Goal: Information Seeking & Learning: Understand process/instructions

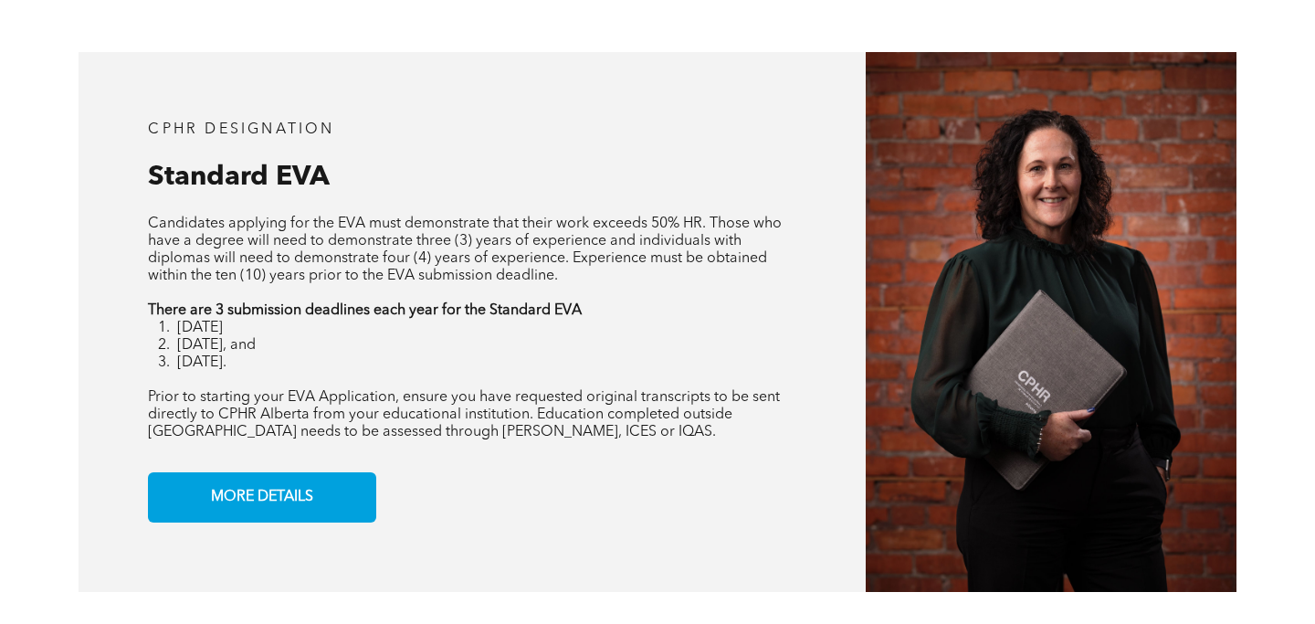
scroll to position [1449, 0]
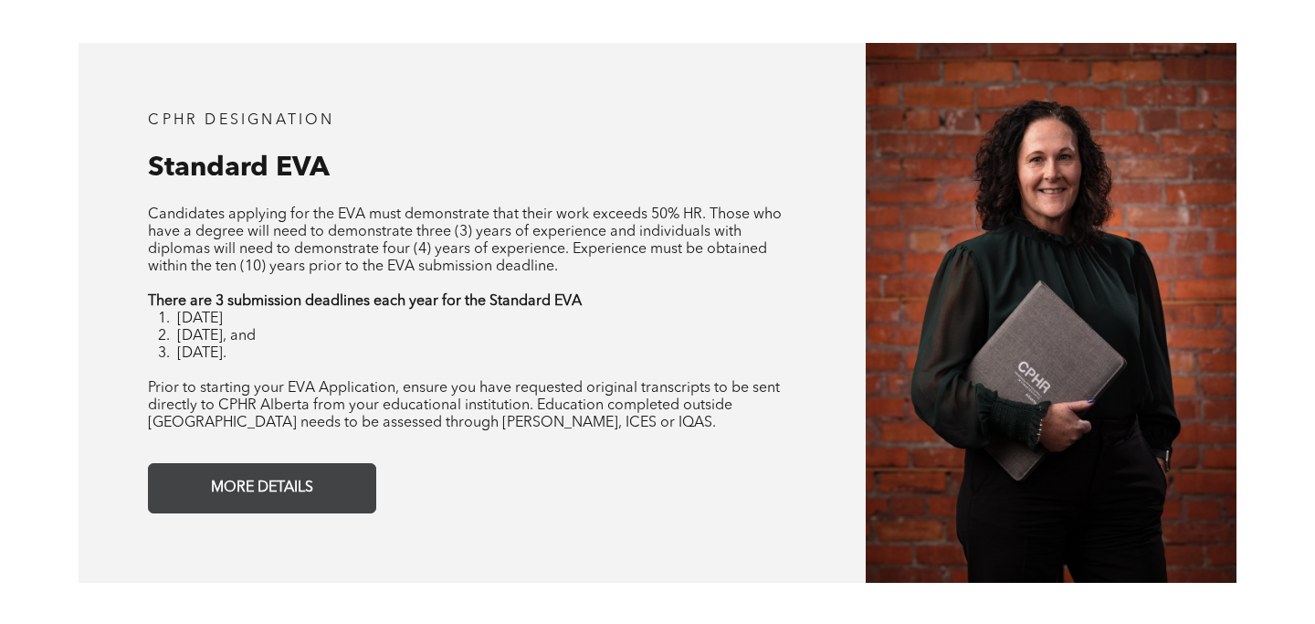
click at [251, 491] on span "MORE DETAILS" at bounding box center [261, 488] width 115 height 36
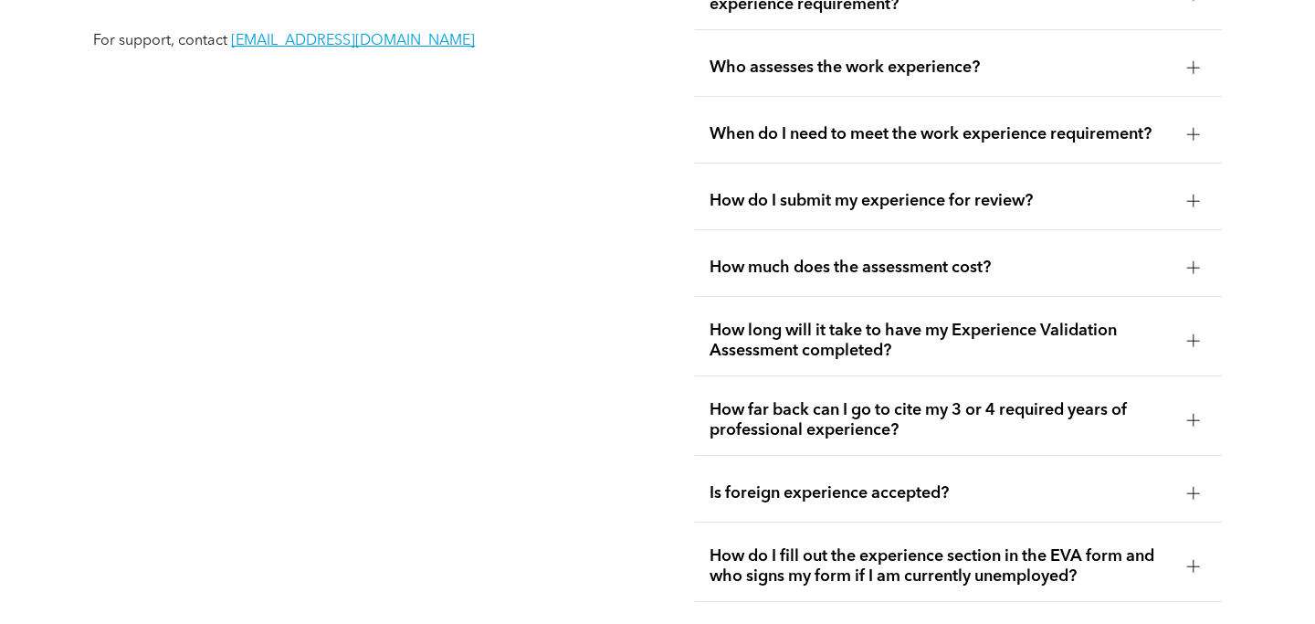
scroll to position [3362, 0]
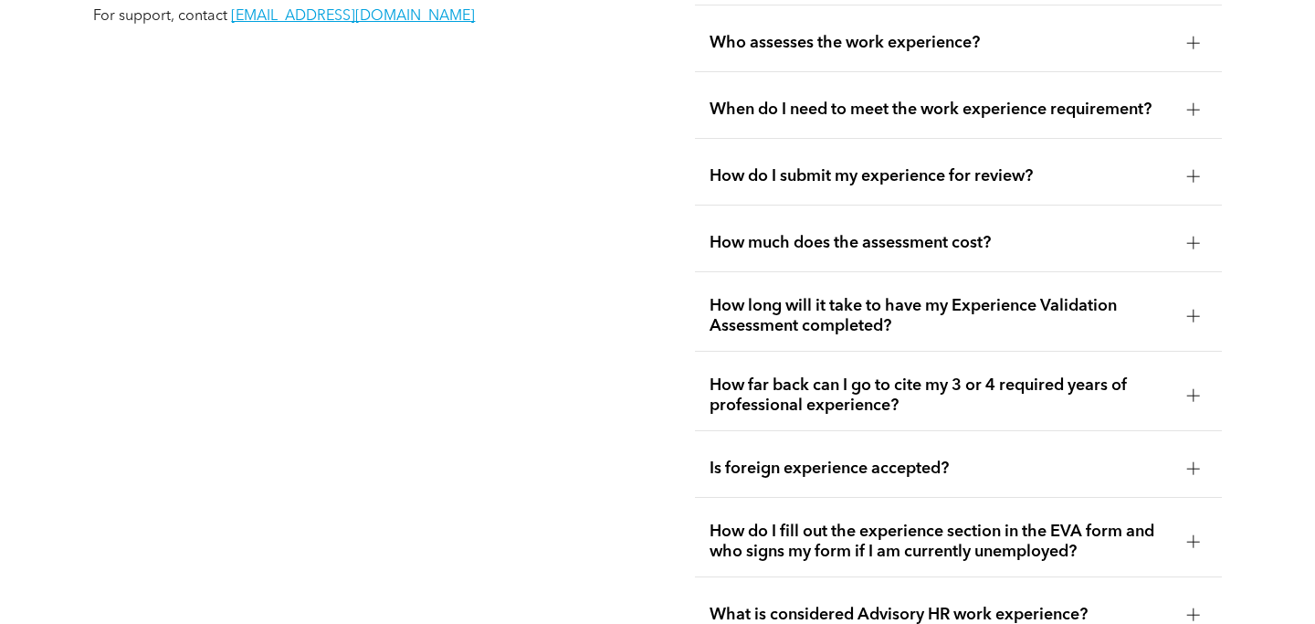
click at [961, 236] on span "How much does the assessment cost?" at bounding box center [940, 243] width 462 height 20
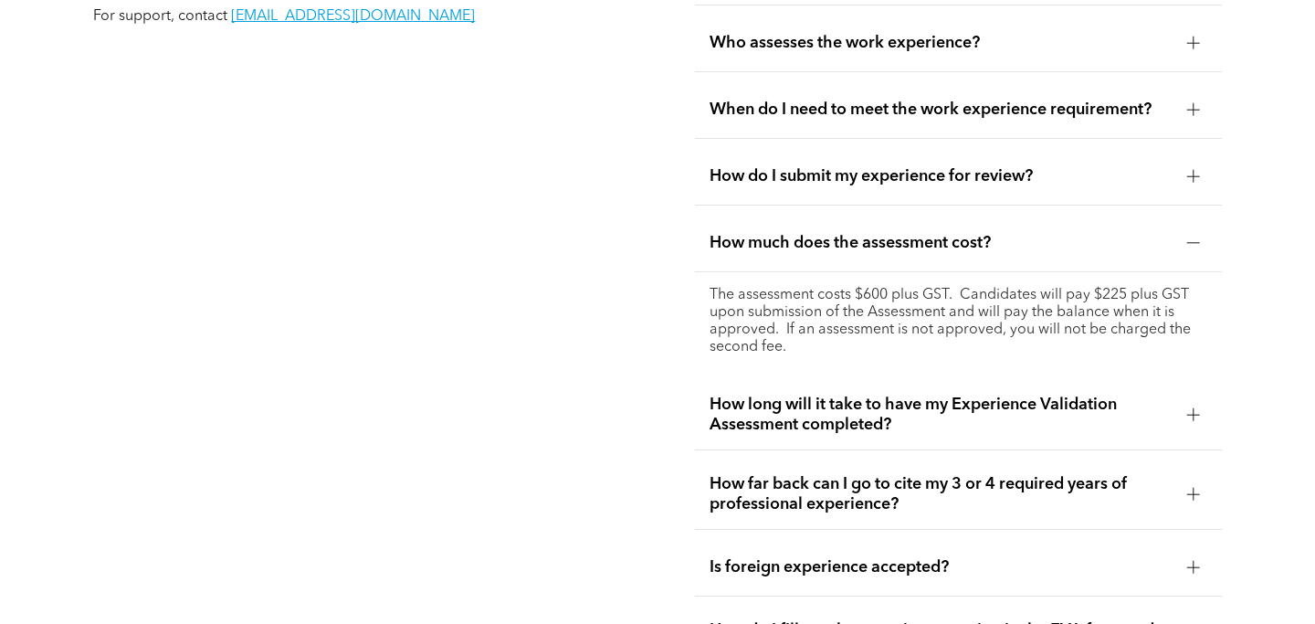
click at [982, 233] on span "How much does the assessment cost?" at bounding box center [940, 243] width 462 height 20
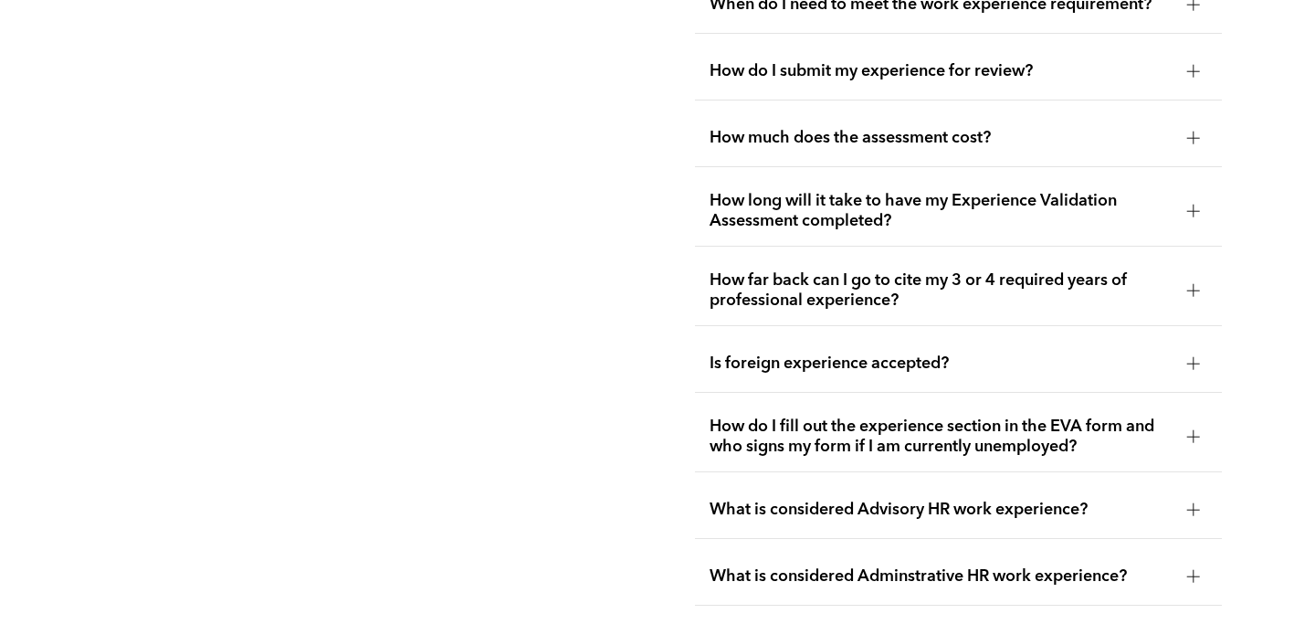
scroll to position [3440, 0]
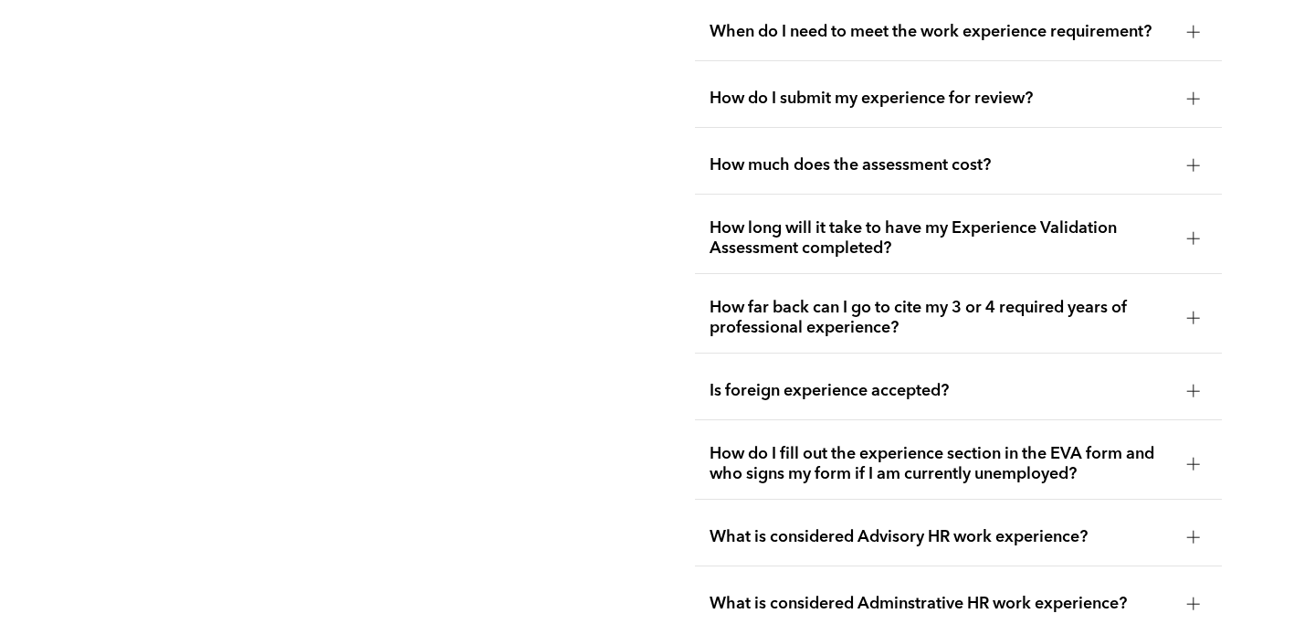
click at [949, 451] on span "How do I fill out the experience section in the EVA form and who signs my form …" at bounding box center [940, 464] width 462 height 40
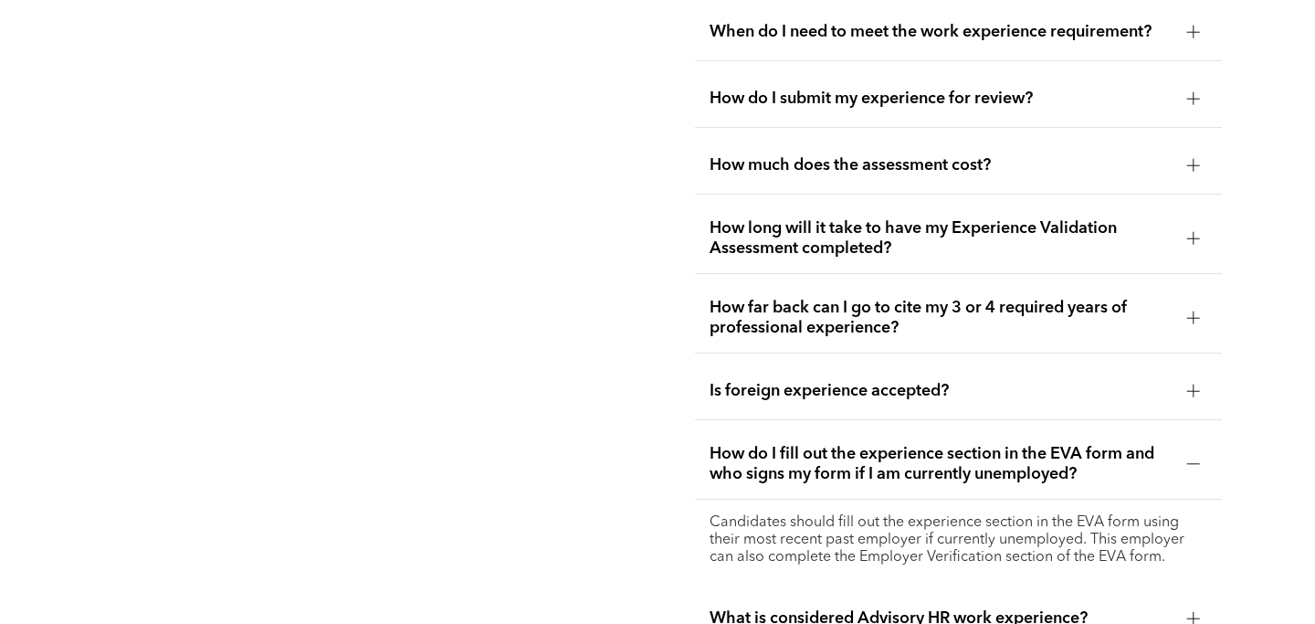
click at [991, 430] on div "How do I fill out the experience section in the EVA form and who signs my form …" at bounding box center [958, 464] width 526 height 70
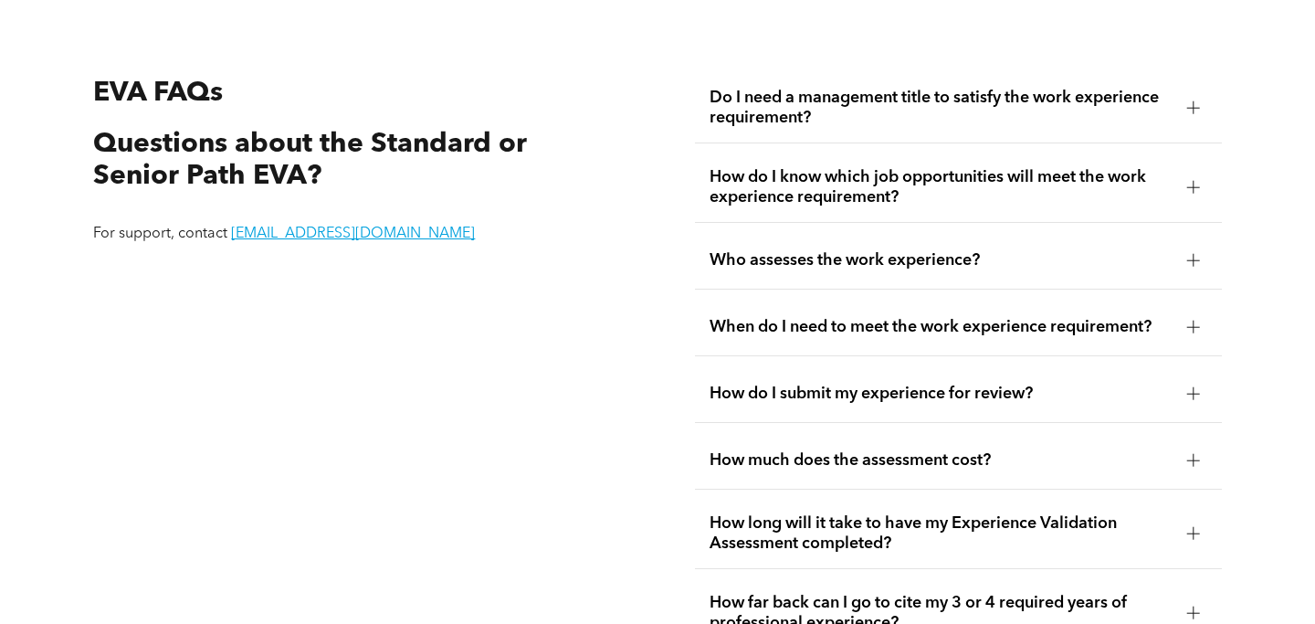
scroll to position [3130, 0]
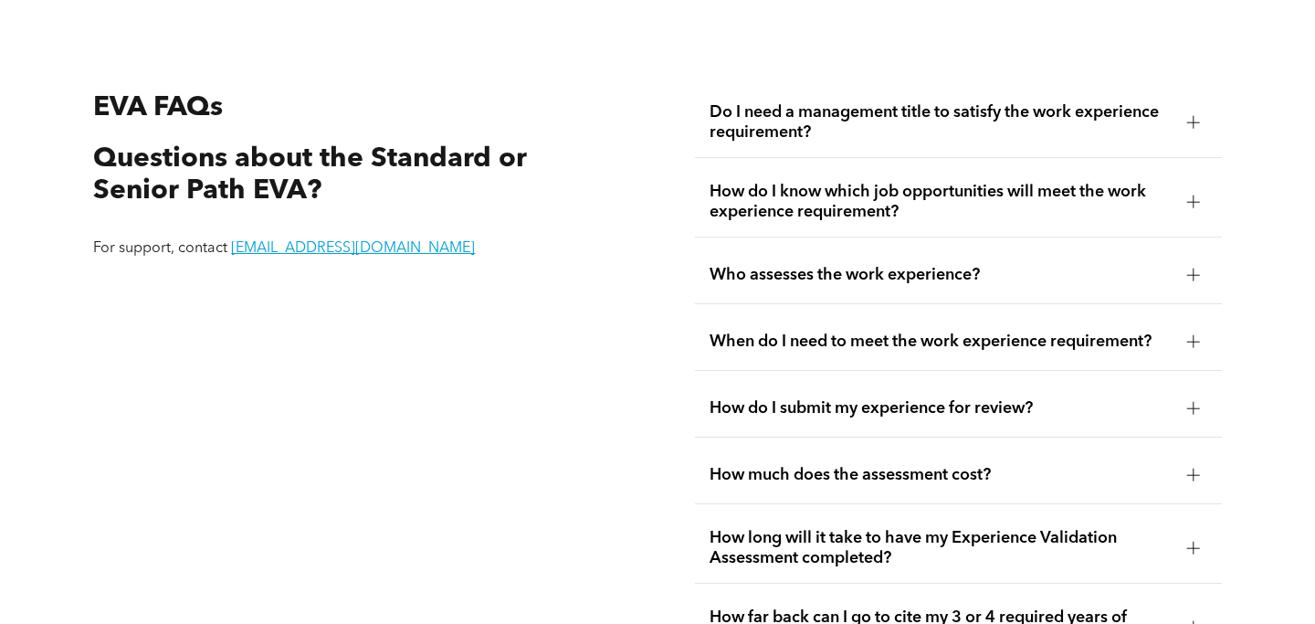
click at [866, 331] on span "When do I need to meet the work experience requirement?" at bounding box center [940, 341] width 462 height 20
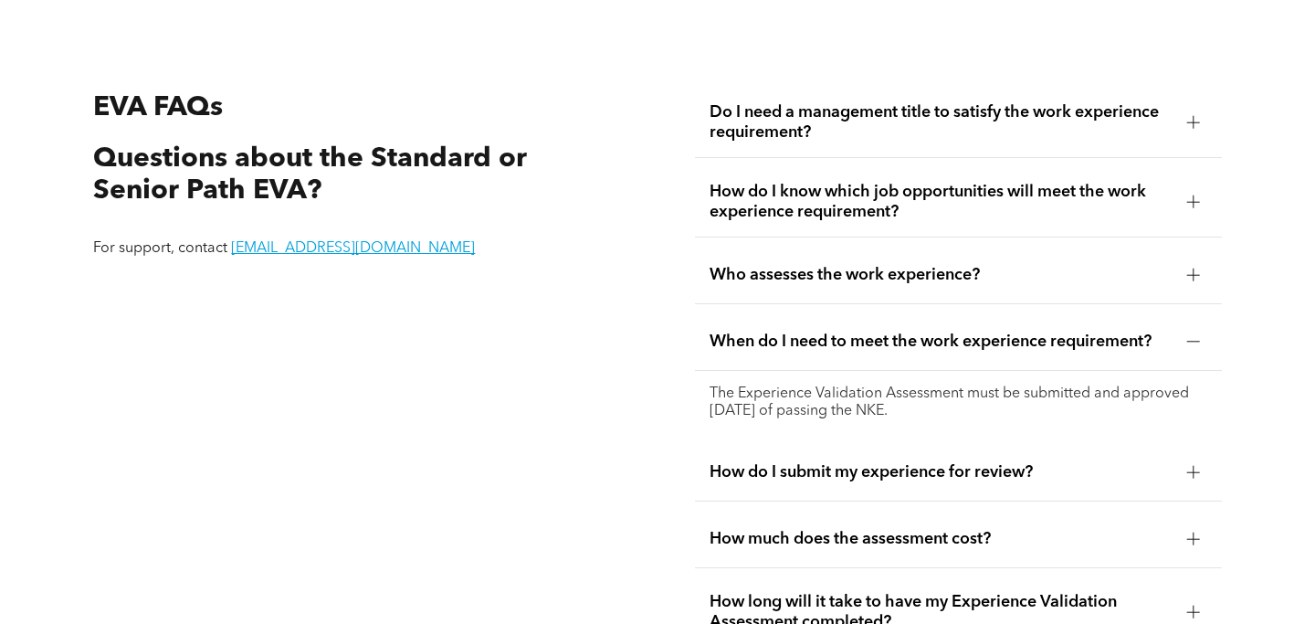
click at [794, 265] on span "Who assesses the work experience?" at bounding box center [940, 275] width 462 height 20
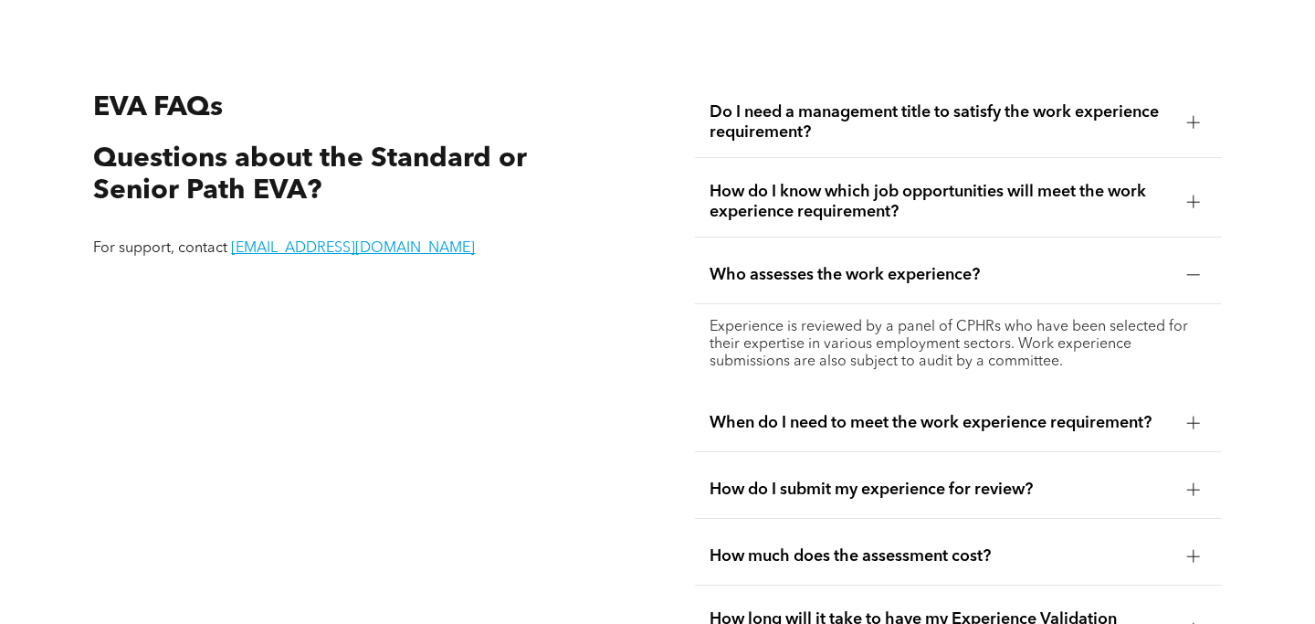
click at [812, 267] on span "Who assesses the work experience?" at bounding box center [940, 275] width 462 height 20
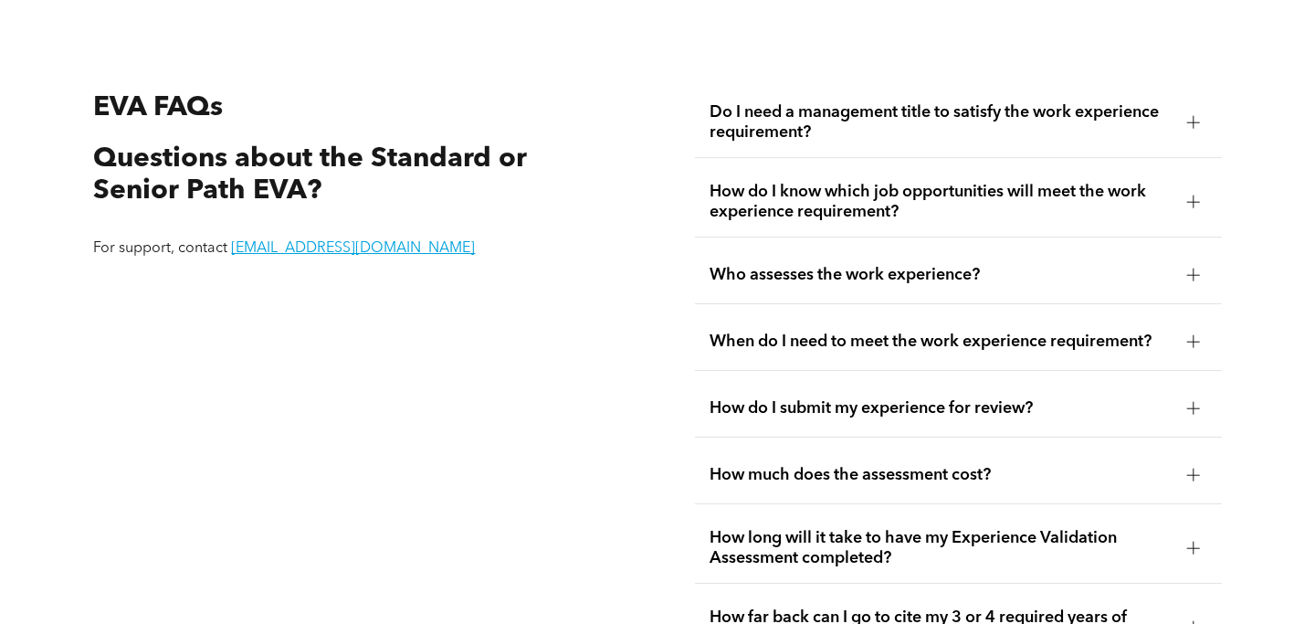
click at [845, 320] on div "When do I need to meet the work experience requirement?" at bounding box center [958, 342] width 526 height 58
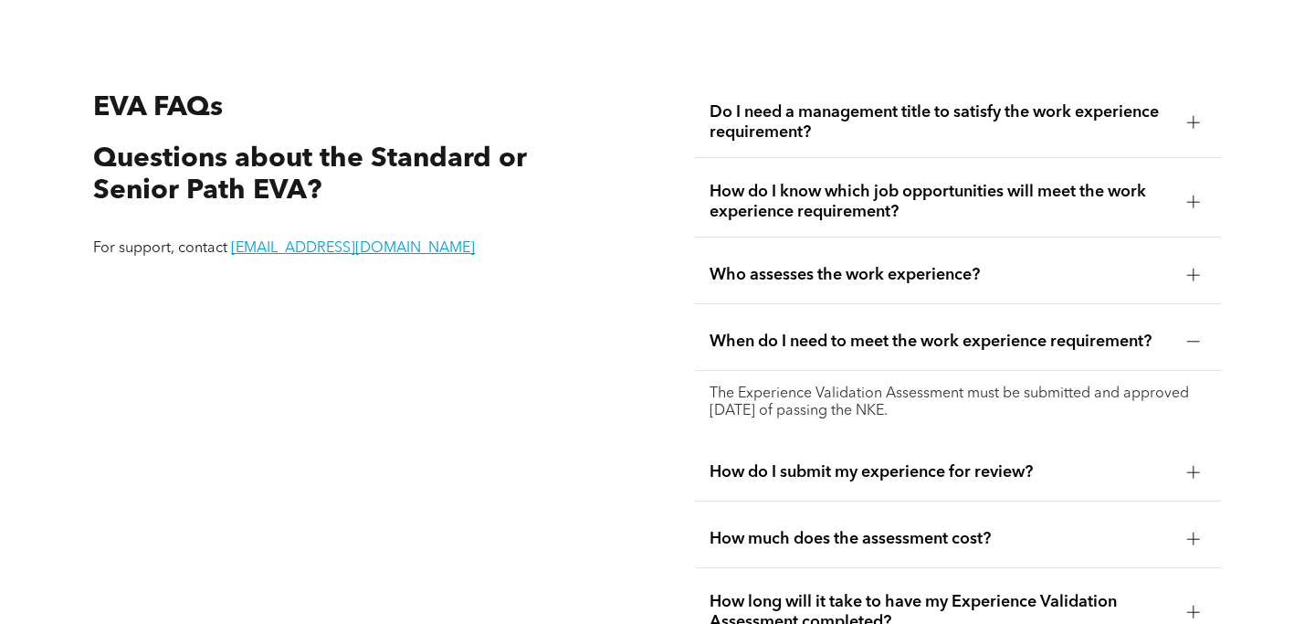
click at [845, 320] on div "When do I need to meet the work experience requirement?" at bounding box center [958, 342] width 526 height 58
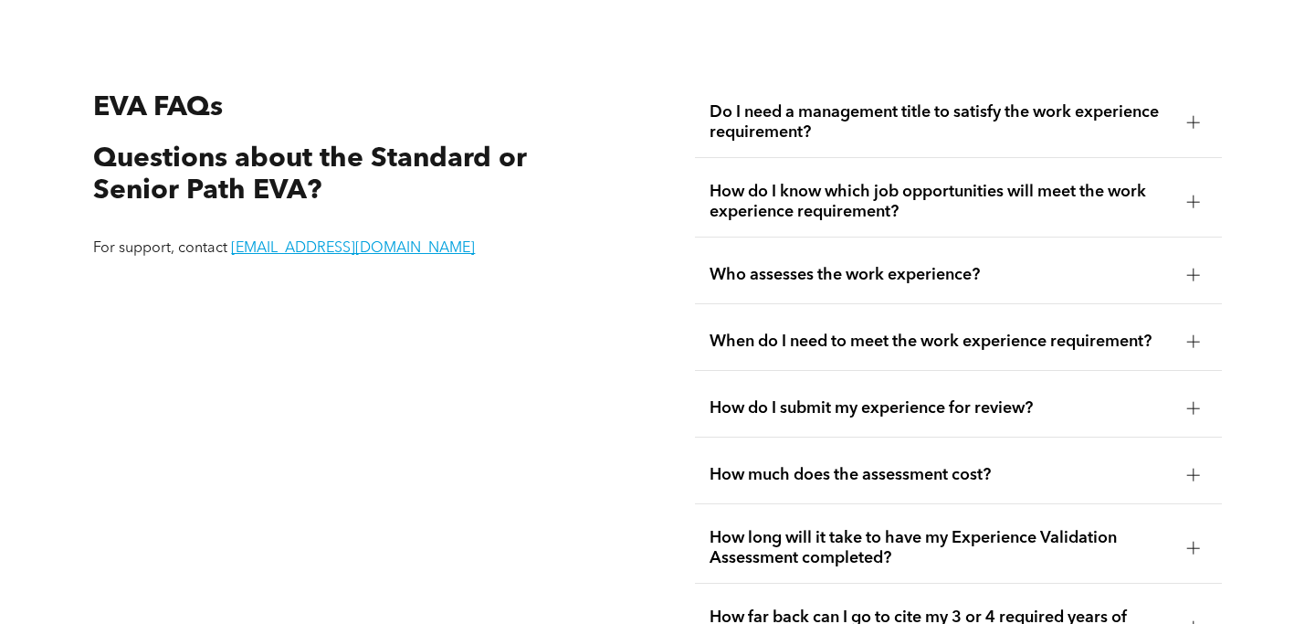
click at [833, 269] on span "Who assesses the work experience?" at bounding box center [940, 275] width 462 height 20
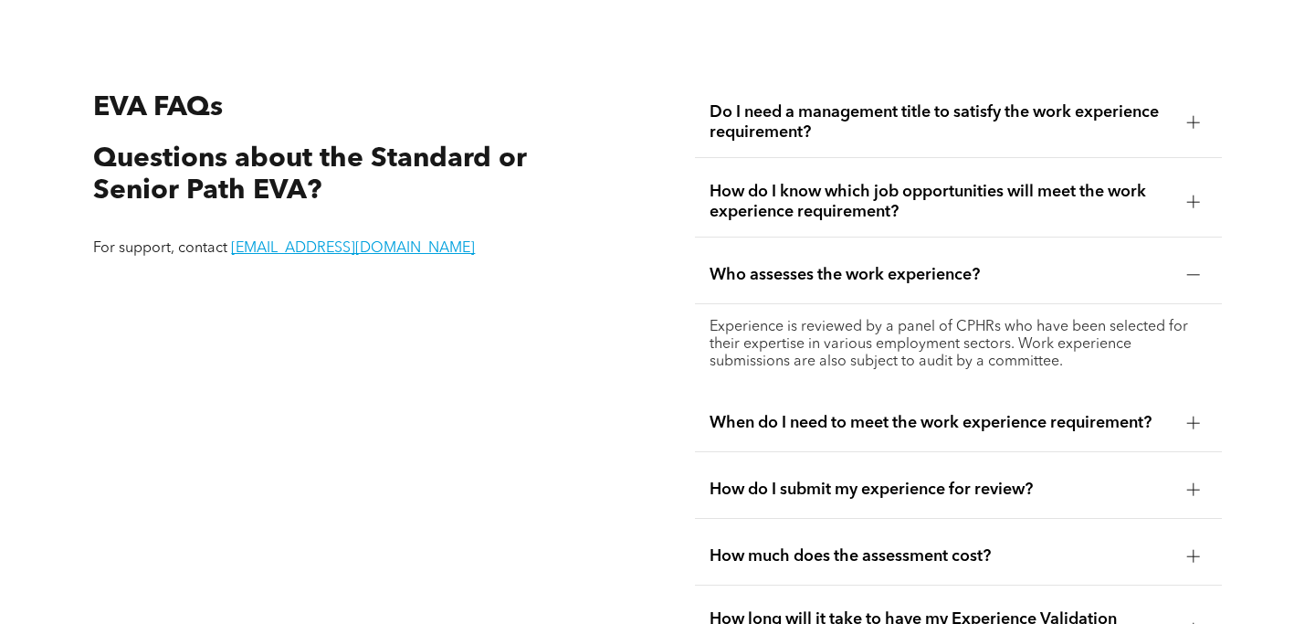
click at [802, 267] on span "Who assesses the work experience?" at bounding box center [940, 275] width 462 height 20
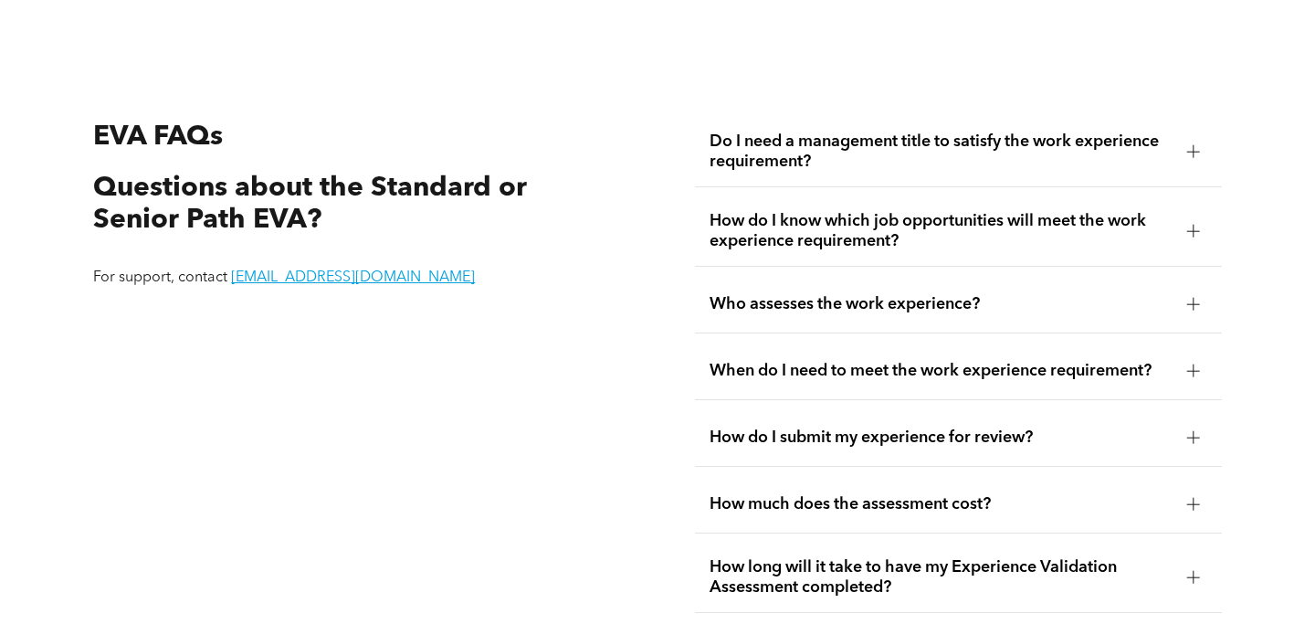
scroll to position [3091, 0]
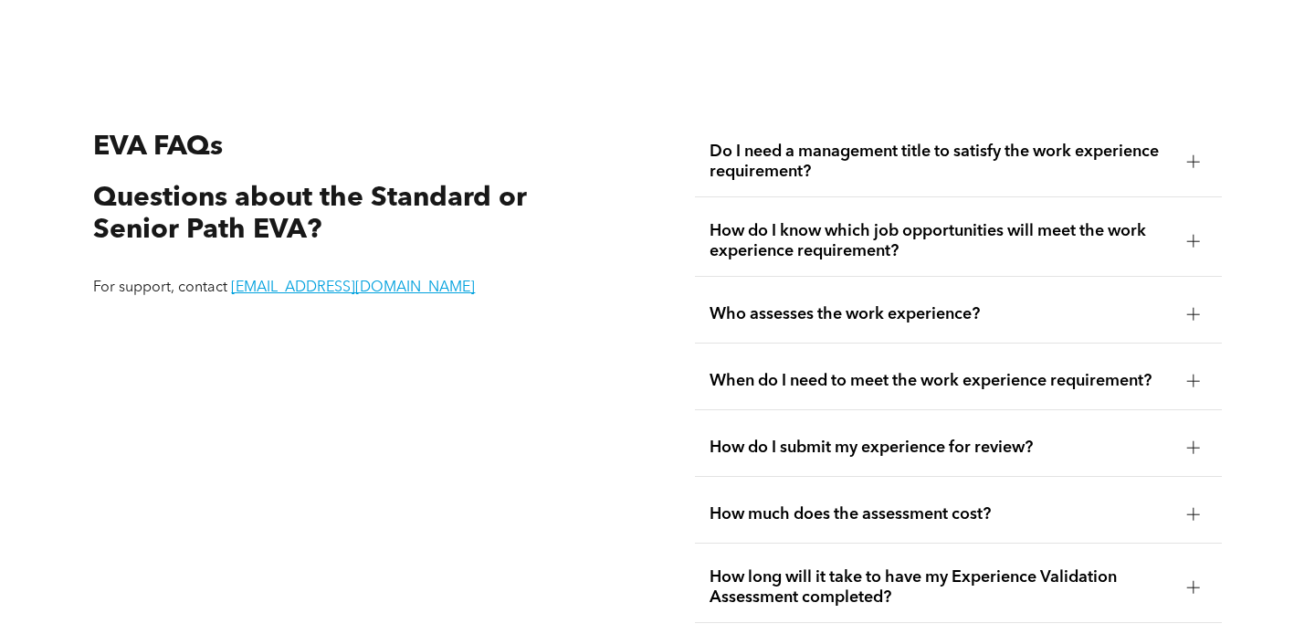
click at [809, 227] on span "How do I know which job opportunities will meet the work experience requirement?" at bounding box center [940, 241] width 462 height 40
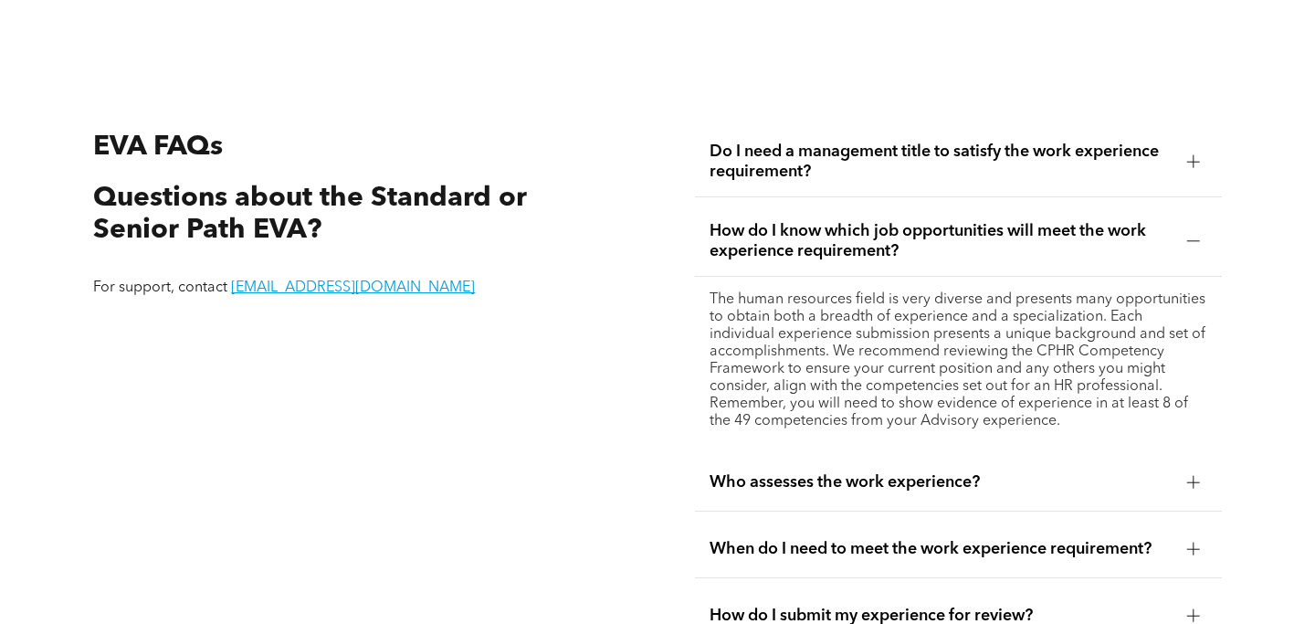
click at [809, 227] on span "How do I know which job opportunities will meet the work experience requirement?" at bounding box center [940, 241] width 462 height 40
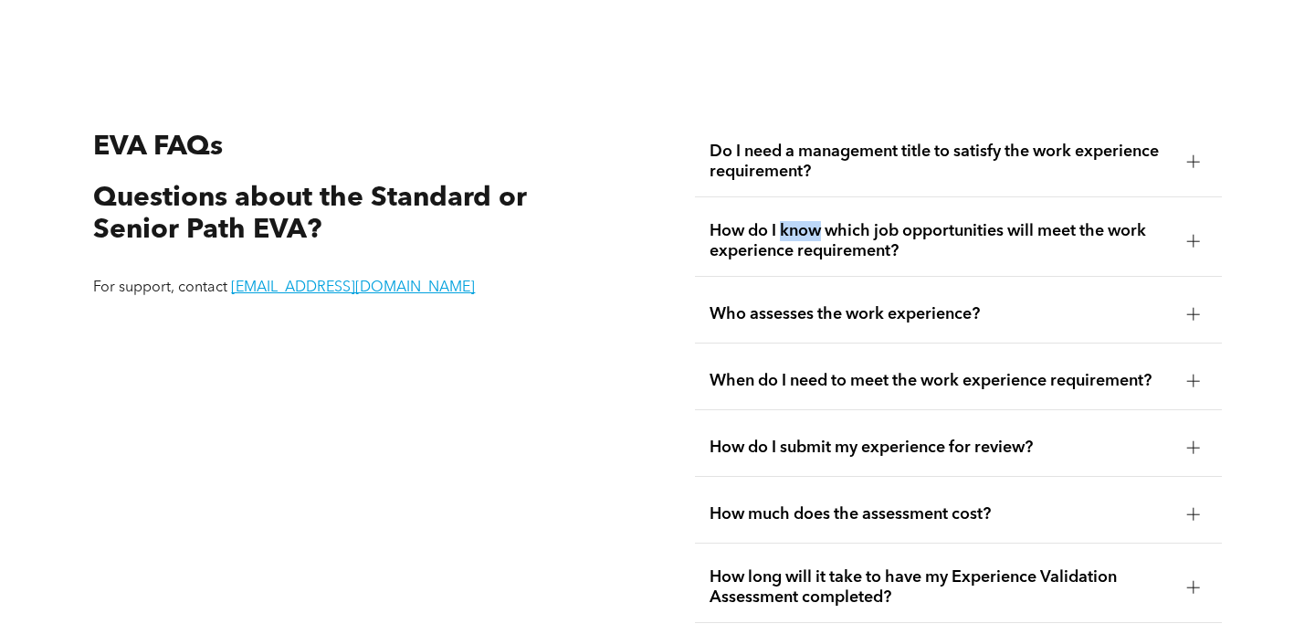
click at [654, 301] on div "EVA FAQs Questions about the Standard or Senior Path EVA? For support, contact …" at bounding box center [657, 554] width 1315 height 989
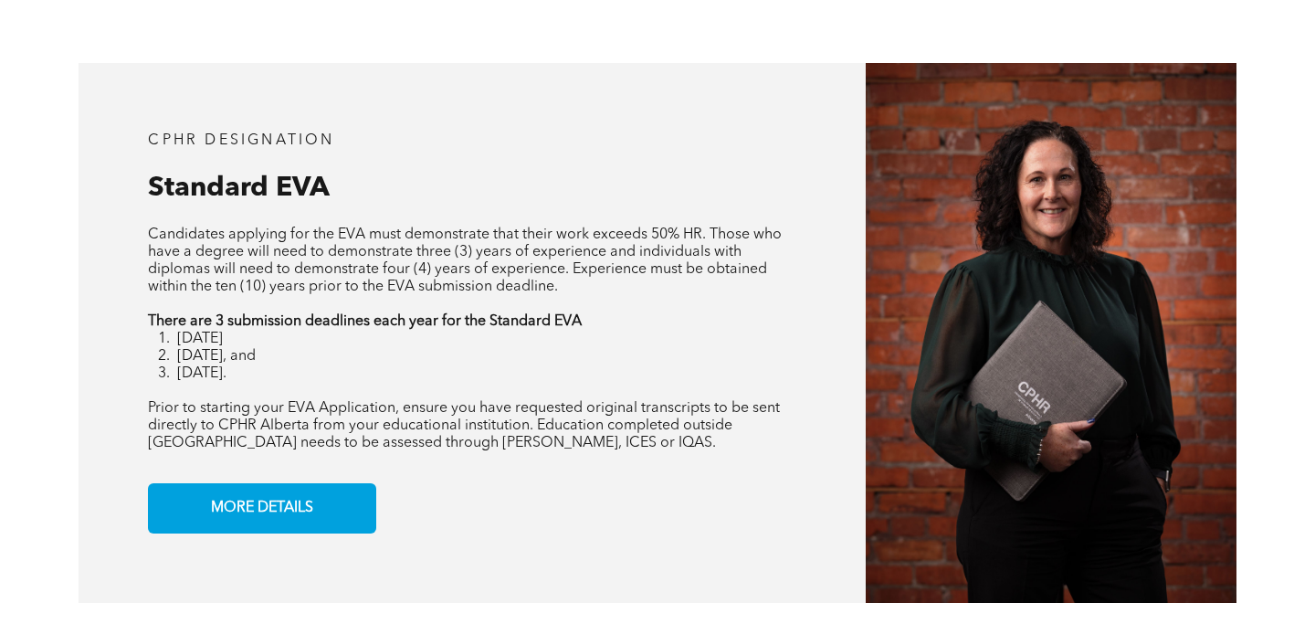
scroll to position [1423, 0]
